Goal: Task Accomplishment & Management: Manage account settings

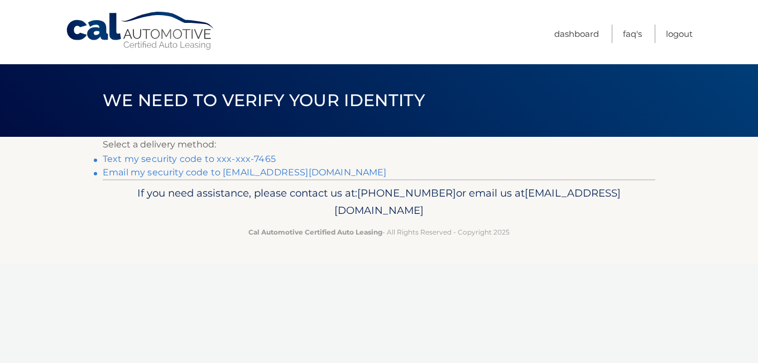
click at [254, 159] on link "Text my security code to xxx-xxx-7465" at bounding box center [189, 159] width 173 height 11
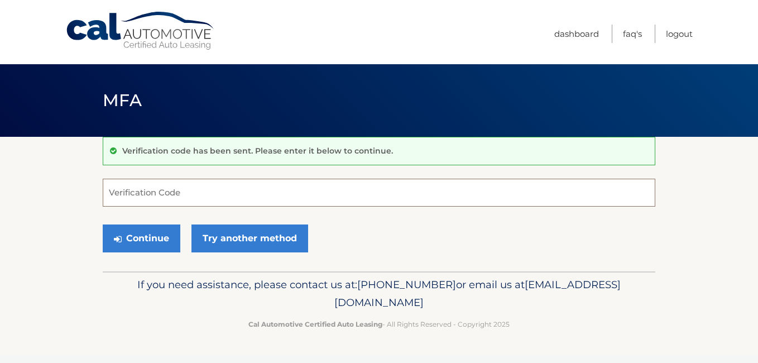
click at [109, 193] on input "Verification Code" at bounding box center [379, 193] width 553 height 28
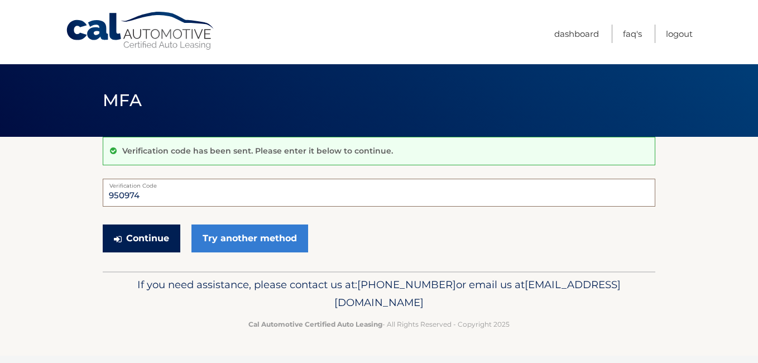
type input "950974"
click at [131, 236] on button "Continue" at bounding box center [142, 238] width 78 height 28
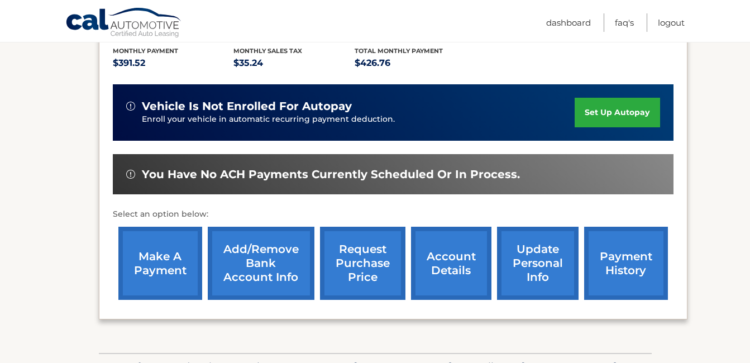
scroll to position [279, 0]
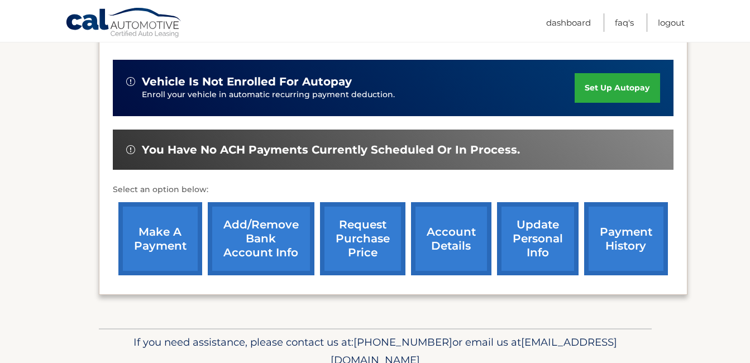
click at [176, 244] on link "make a payment" at bounding box center [160, 238] width 84 height 73
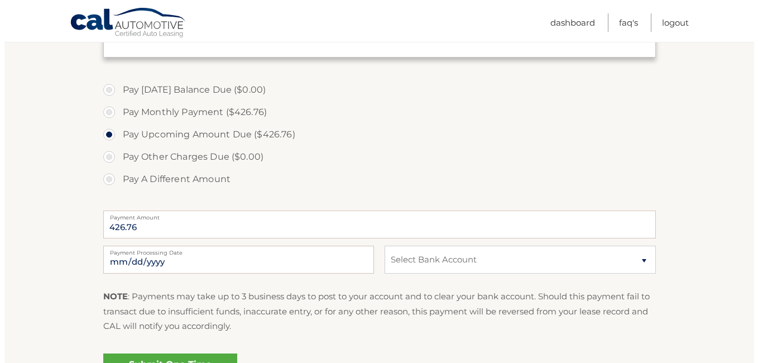
scroll to position [335, 0]
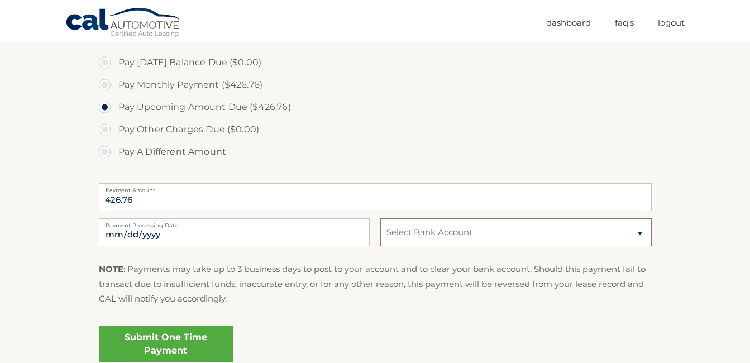
click at [639, 231] on select "Select Bank Account Checking BANK OF AMERICA N.A. *****8828 Checking BANK OF AM…" at bounding box center [515, 232] width 271 height 28
select select "ZjQ5NmFjYWUtZGMwNS00YTJjLWFjMzAtYjViZjQ4ZDM1OGFi"
click at [380, 218] on select "Select Bank Account Checking BANK OF AMERICA N.A. *****8828 Checking BANK OF AM…" at bounding box center [515, 232] width 271 height 28
click at [207, 341] on link "Submit One Time Payment" at bounding box center [166, 344] width 134 height 36
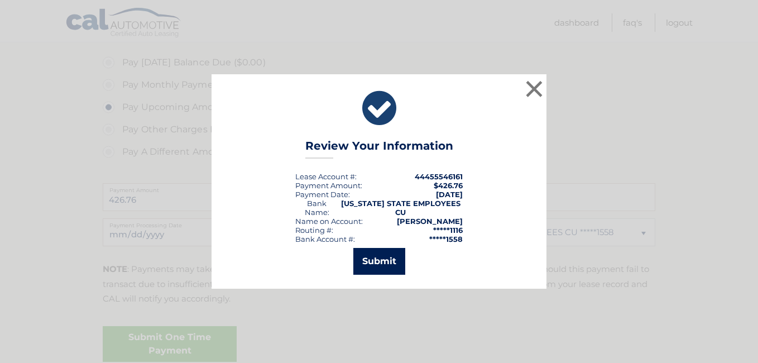
click at [372, 265] on button "Submit" at bounding box center [379, 261] width 52 height 27
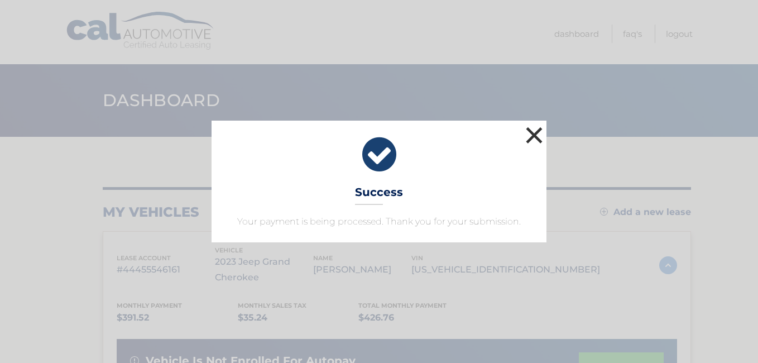
click at [533, 132] on button "×" at bounding box center [534, 135] width 22 height 22
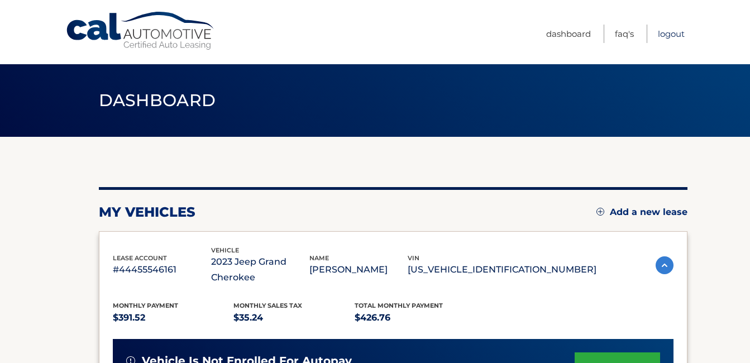
click at [671, 32] on link "Logout" at bounding box center [671, 34] width 27 height 18
